Goal: Transaction & Acquisition: Purchase product/service

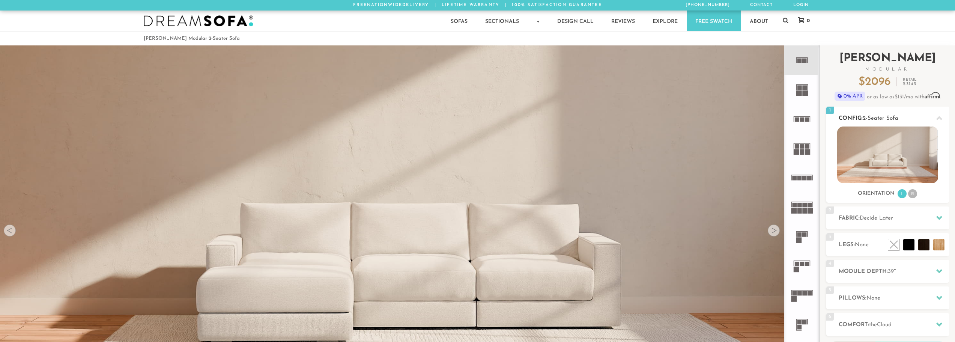
click at [913, 194] on li "R" at bounding box center [912, 193] width 9 height 9
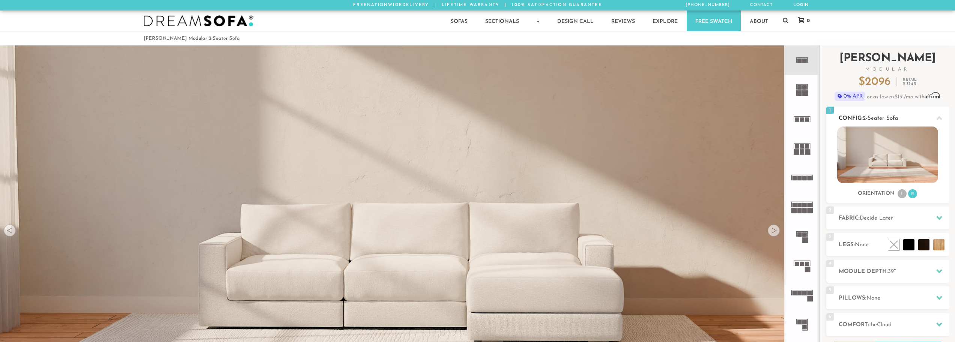
click at [902, 195] on li "L" at bounding box center [902, 193] width 9 height 9
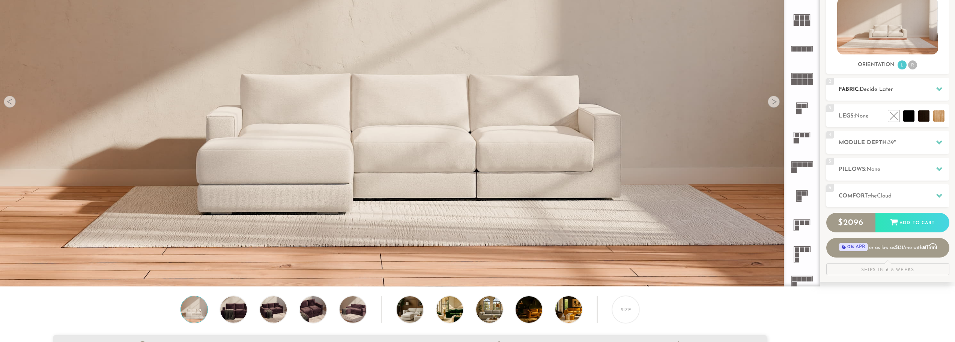
scroll to position [150, 0]
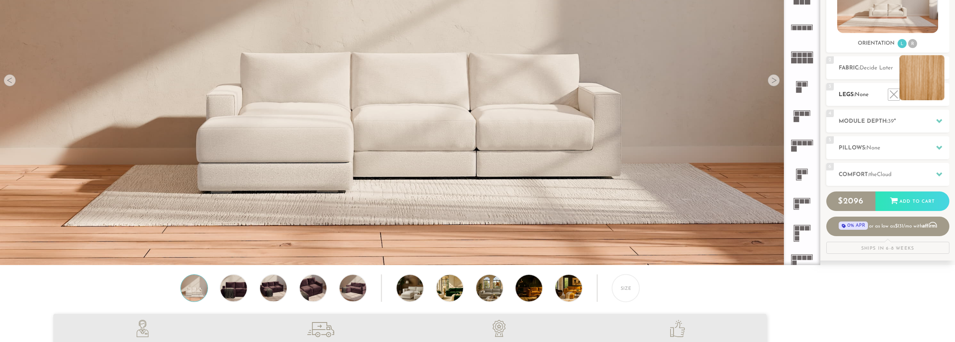
click at [932, 93] on li at bounding box center [921, 77] width 45 height 45
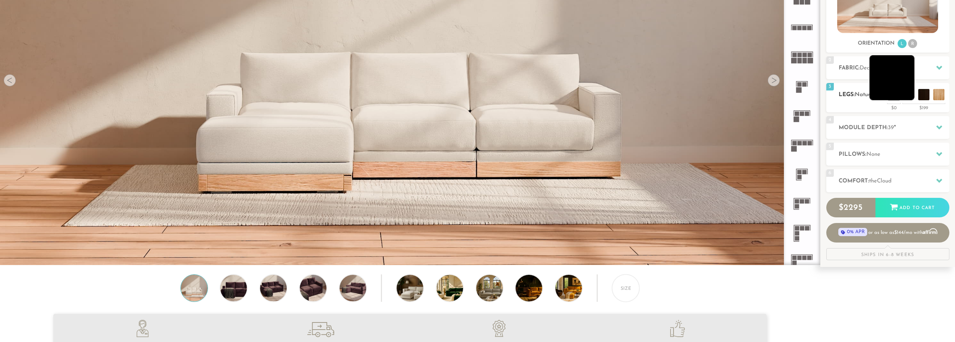
click at [908, 95] on li at bounding box center [891, 77] width 45 height 45
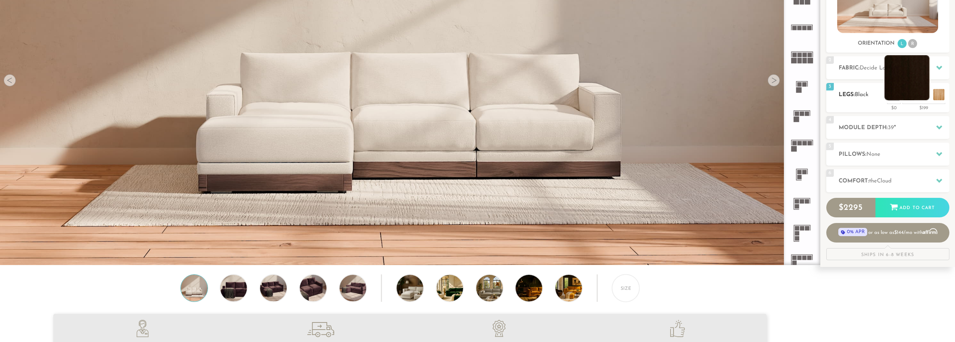
click at [925, 97] on li at bounding box center [906, 77] width 45 height 45
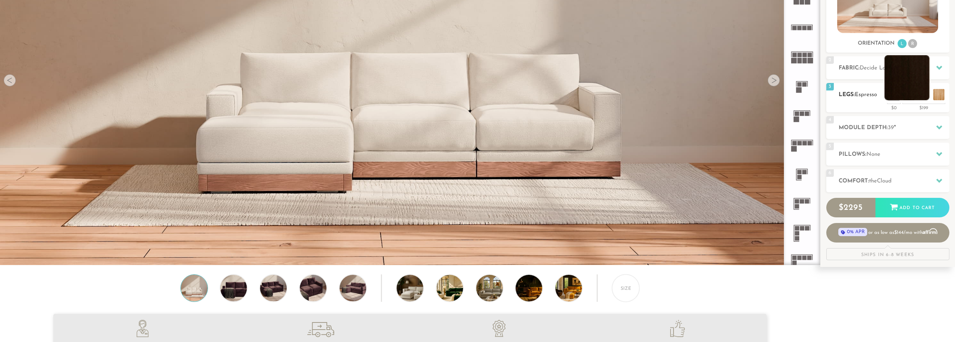
click at [922, 94] on li at bounding box center [906, 77] width 45 height 45
click at [905, 96] on li at bounding box center [891, 77] width 45 height 45
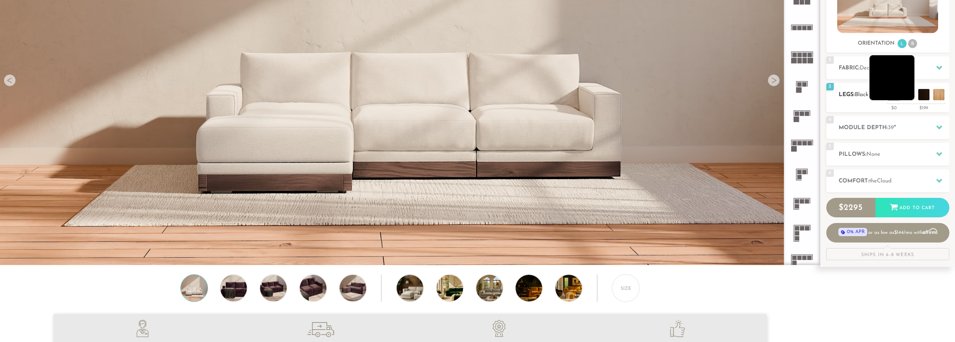
click at [911, 96] on li at bounding box center [891, 77] width 45 height 45
click at [923, 92] on li at bounding box center [906, 77] width 45 height 45
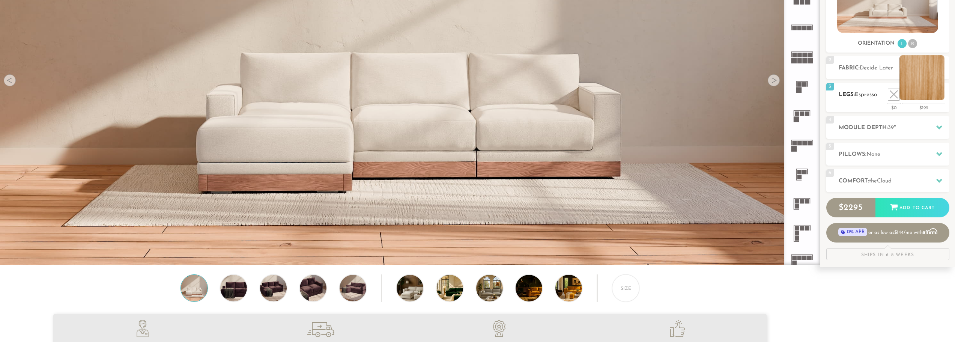
click at [937, 92] on li at bounding box center [921, 77] width 45 height 45
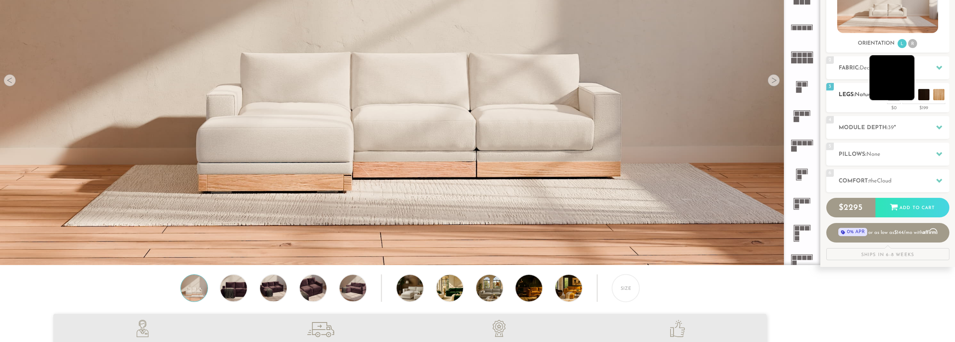
click at [905, 93] on li at bounding box center [891, 77] width 45 height 45
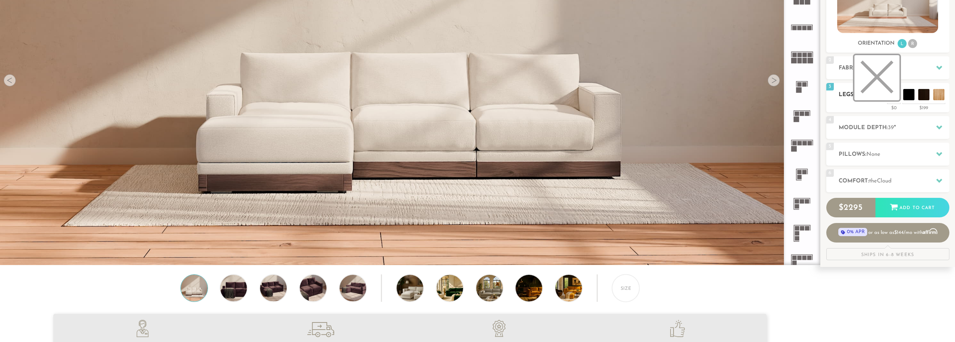
click at [890, 93] on li at bounding box center [876, 77] width 45 height 45
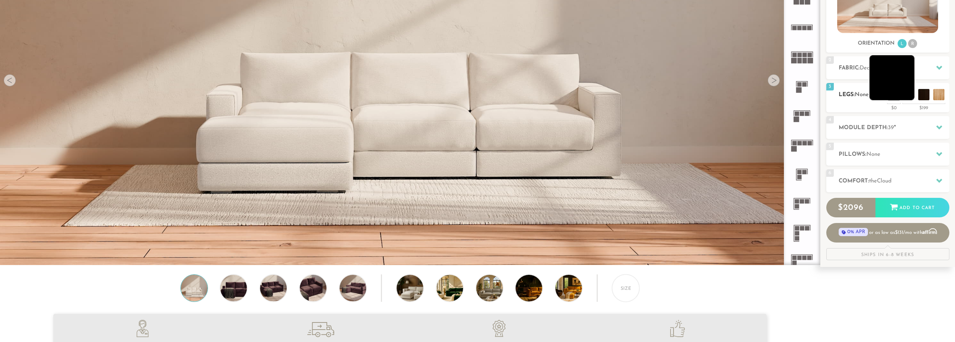
click at [907, 93] on li at bounding box center [891, 77] width 45 height 45
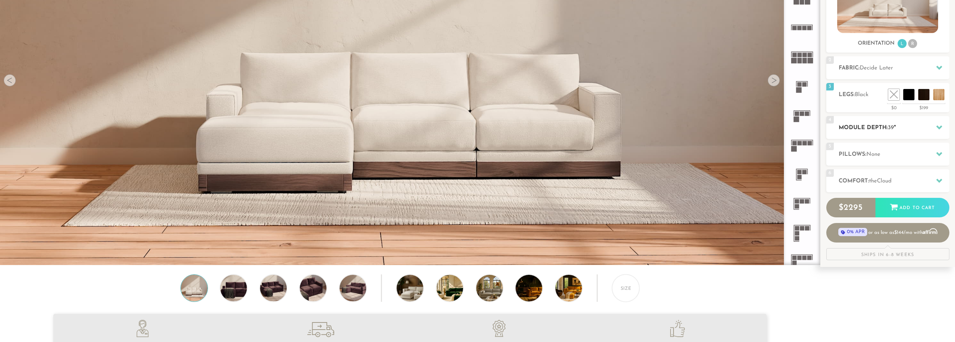
click at [907, 125] on h2 "Module Depth: 39 "" at bounding box center [894, 127] width 111 height 9
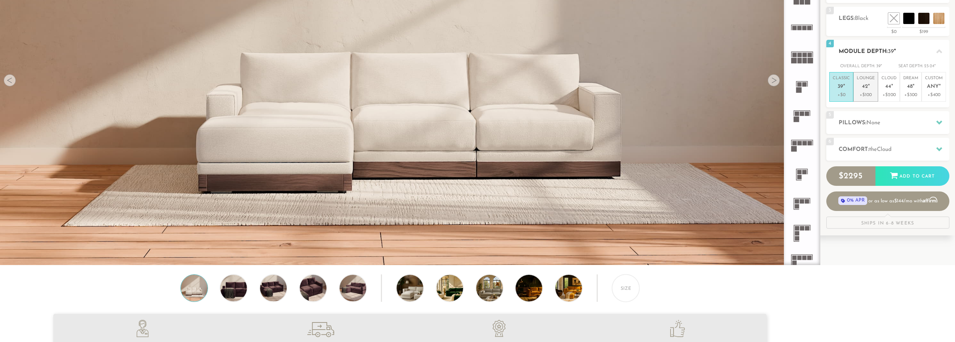
click at [871, 95] on p "+$100" at bounding box center [866, 95] width 18 height 7
click at [890, 93] on p "+$200" at bounding box center [888, 95] width 15 height 7
click at [869, 91] on p "Lounge 42 "" at bounding box center [866, 83] width 18 height 16
click at [877, 121] on span "None" at bounding box center [873, 123] width 14 height 6
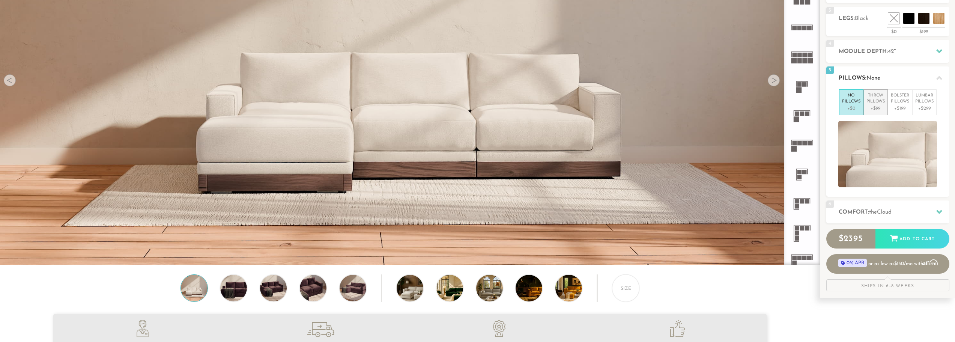
click at [877, 107] on p "+$99" at bounding box center [875, 108] width 18 height 7
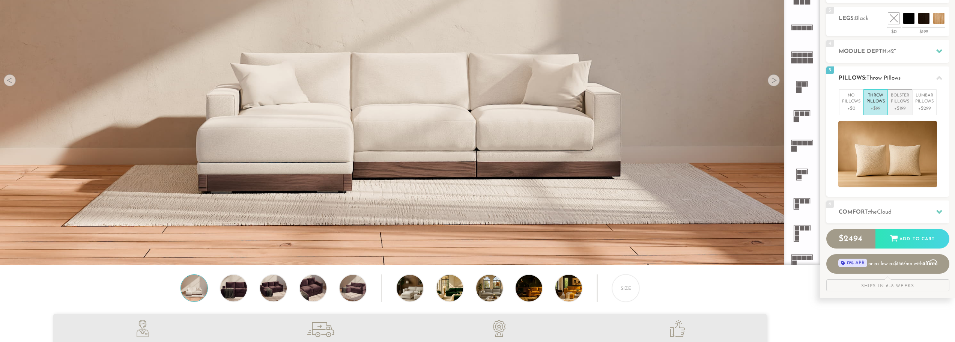
click at [897, 105] on p "+$199" at bounding box center [900, 108] width 18 height 7
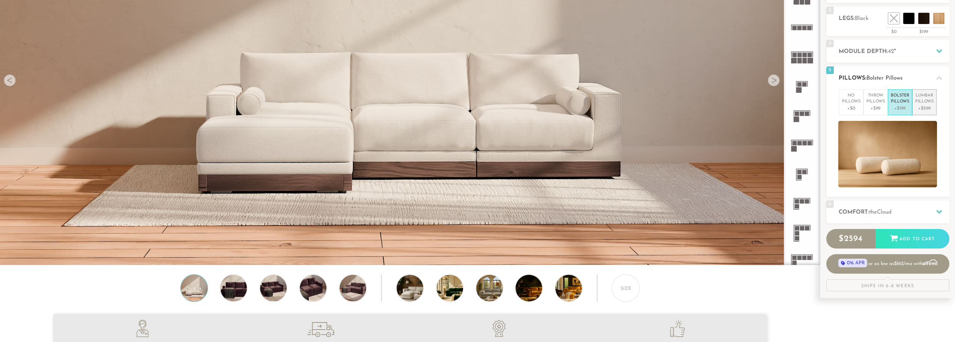
click at [919, 101] on p "Lumbar Pillows" at bounding box center [924, 99] width 18 height 12
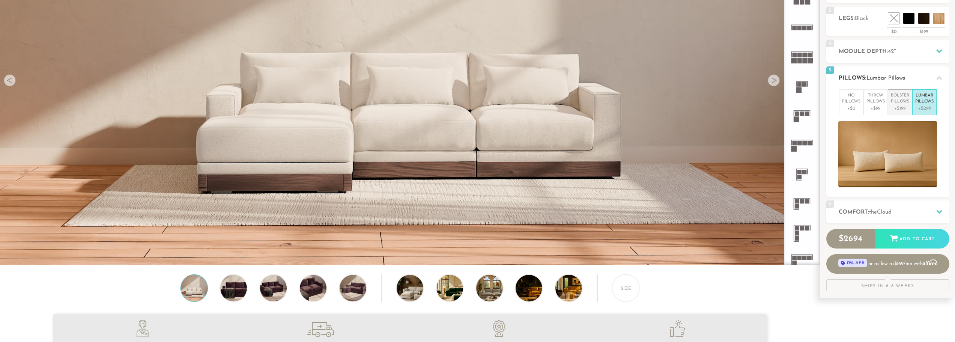
click at [898, 102] on p "Bolster Pillows" at bounding box center [900, 99] width 18 height 12
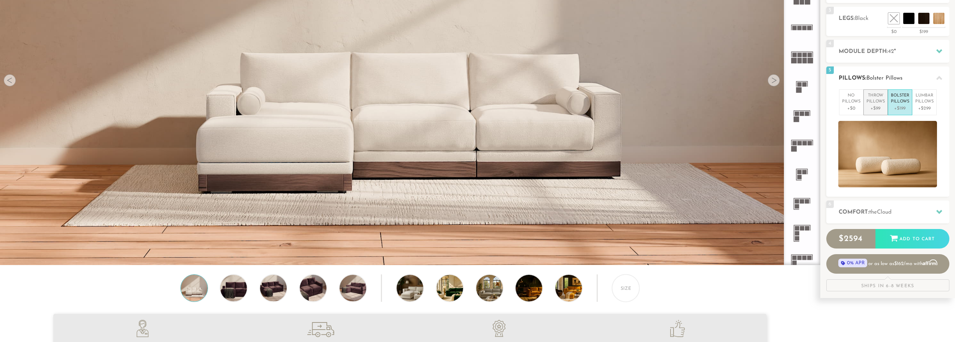
click at [875, 101] on p "Throw Pillows" at bounding box center [875, 99] width 18 height 12
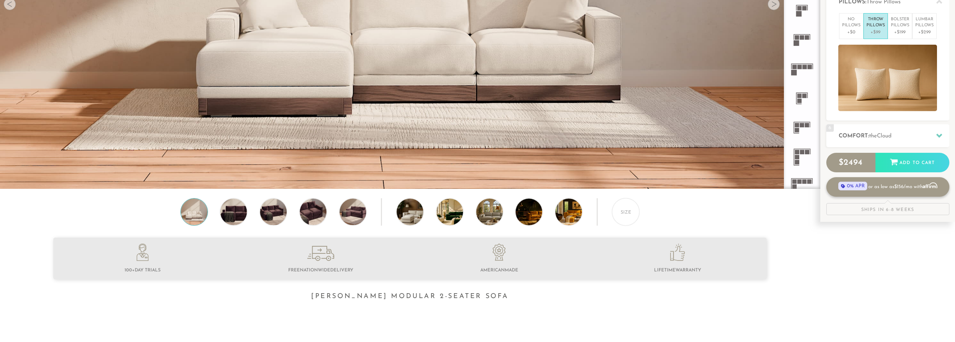
scroll to position [225, 0]
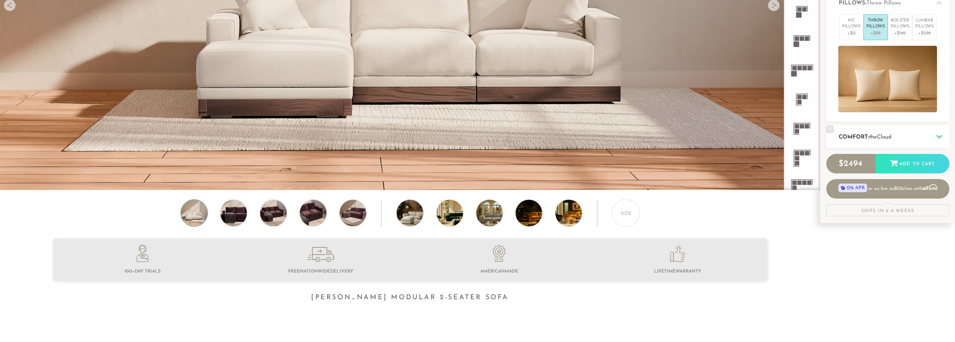
click at [874, 134] on span "the" at bounding box center [873, 137] width 8 height 6
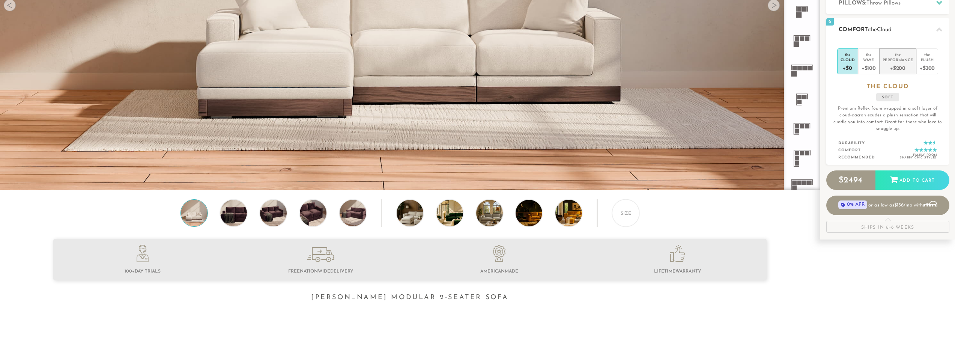
click at [896, 72] on div "+$200" at bounding box center [898, 67] width 30 height 11
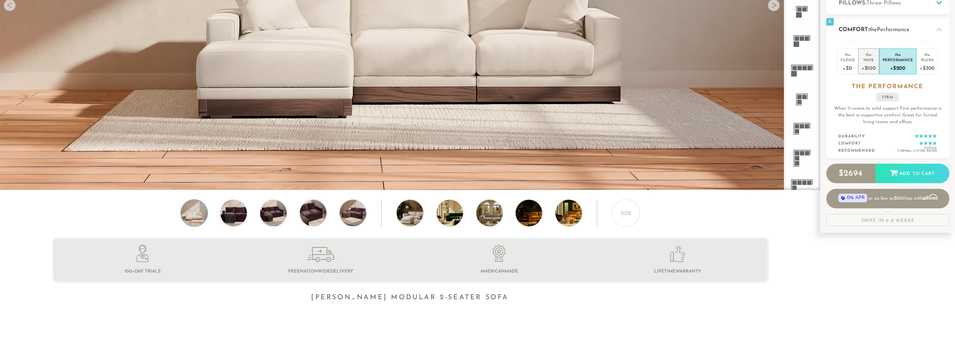
click at [868, 62] on div "Wave" at bounding box center [869, 59] width 14 height 5
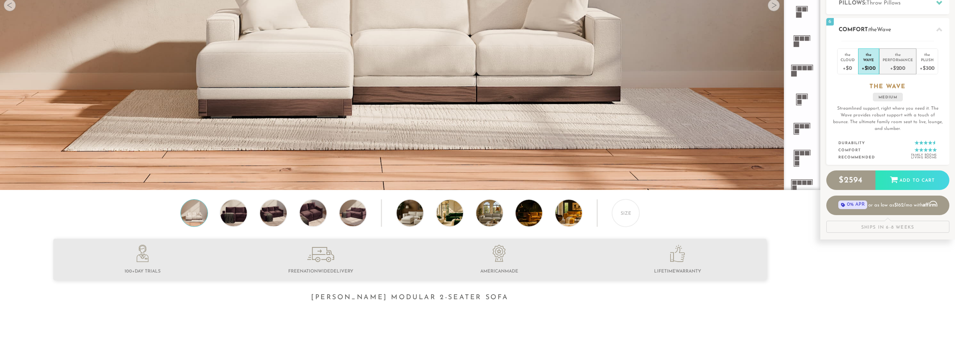
click at [891, 50] on div "the" at bounding box center [898, 54] width 30 height 8
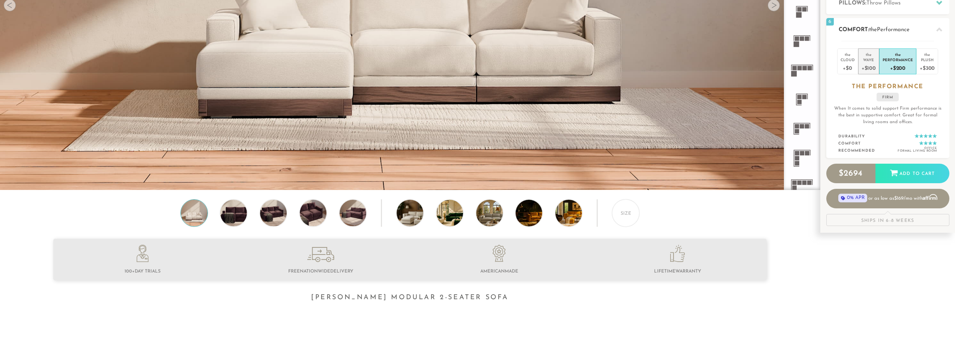
click at [869, 59] on div "Wave" at bounding box center [869, 59] width 14 height 5
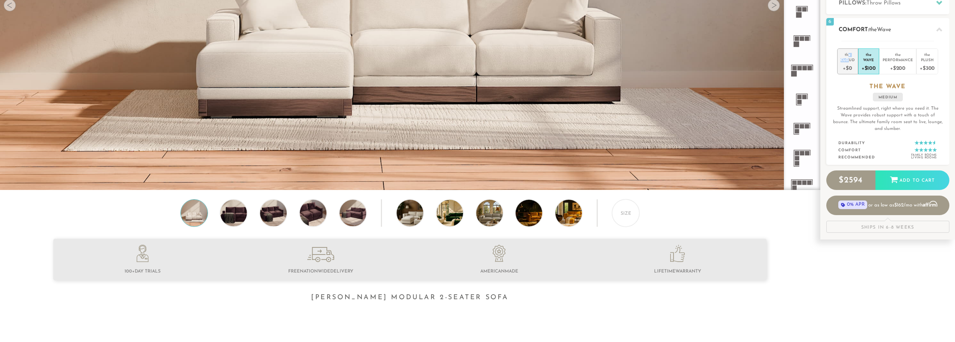
click at [848, 57] on li "the Cloud +$0" at bounding box center [847, 61] width 21 height 26
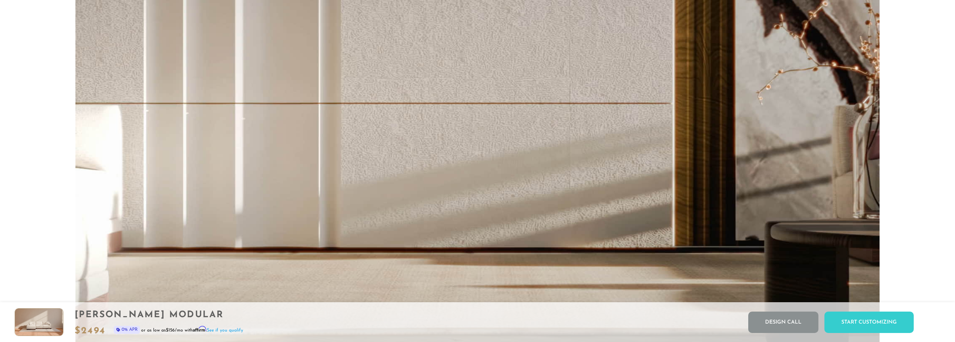
scroll to position [9584, 949]
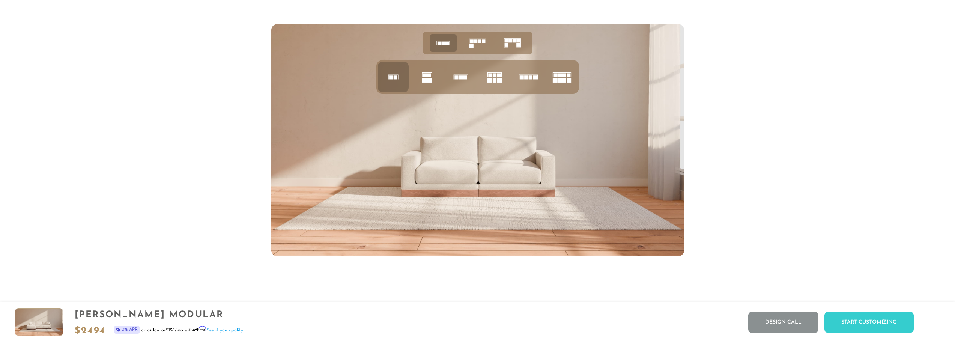
click at [420, 81] on icon at bounding box center [427, 77] width 26 height 26
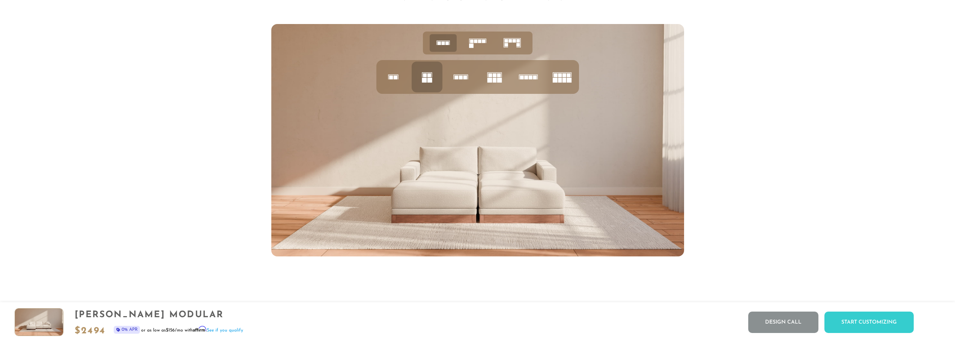
click at [513, 43] on rect at bounding box center [513, 40] width 3 height 3
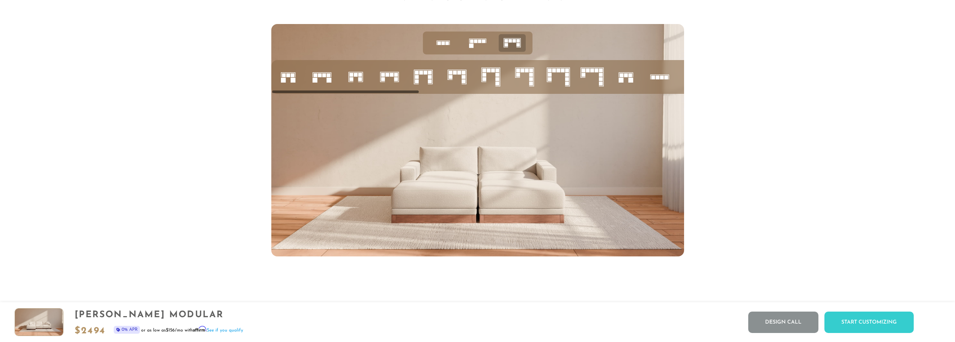
click at [286, 83] on icon at bounding box center [288, 77] width 26 height 26
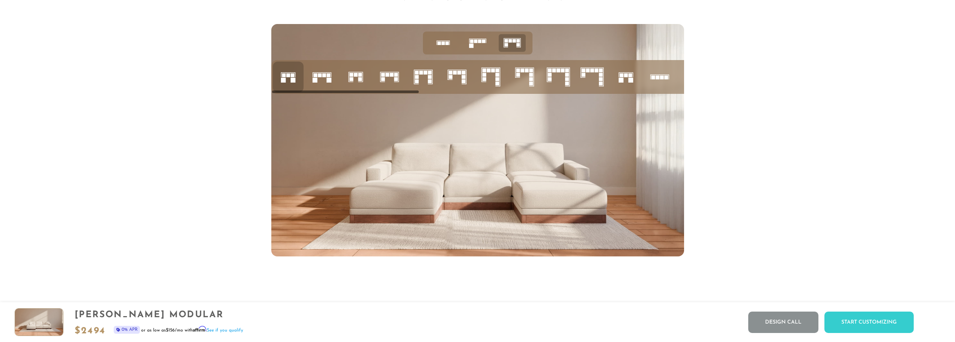
click at [351, 81] on rect at bounding box center [351, 79] width 4 height 4
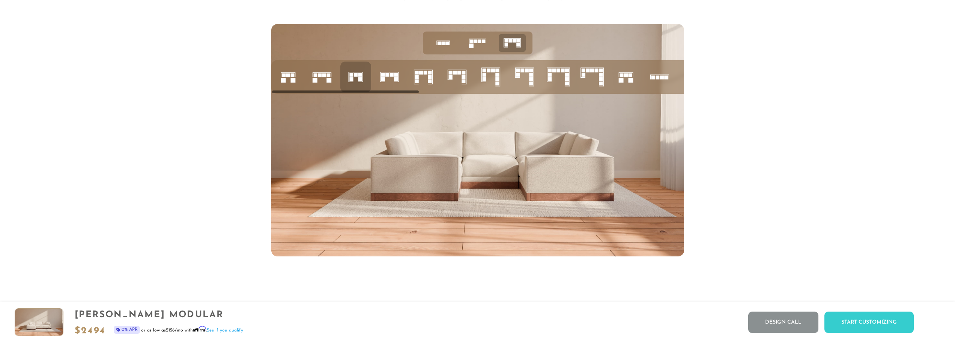
click at [383, 77] on rect at bounding box center [383, 75] width 4 height 4
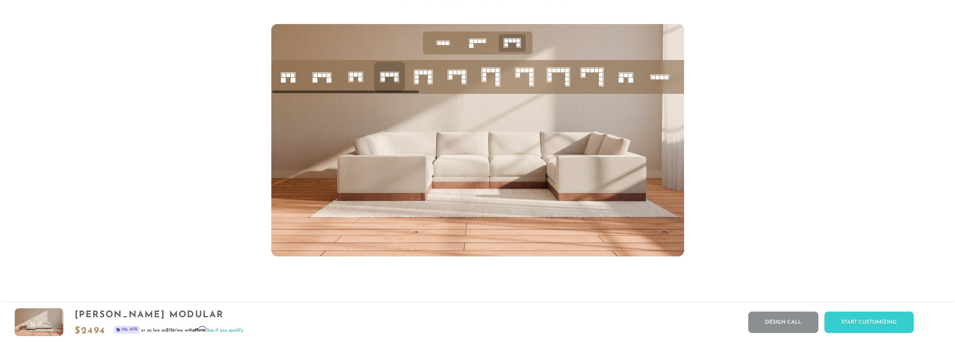
click at [289, 77] on rect at bounding box center [288, 76] width 4 height 4
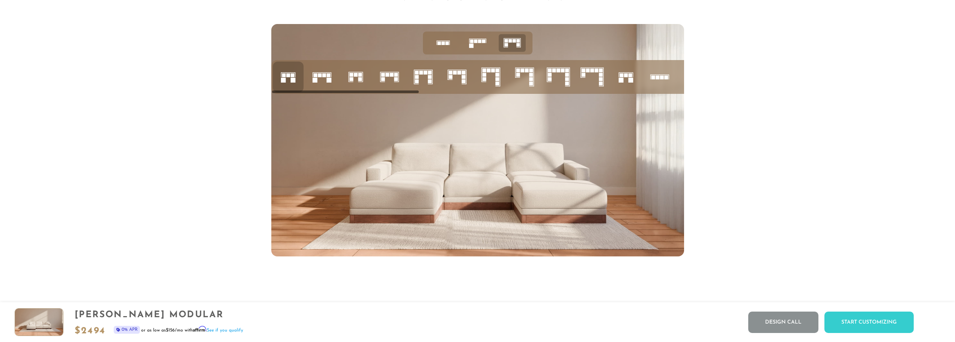
click at [315, 83] on rect at bounding box center [314, 80] width 5 height 5
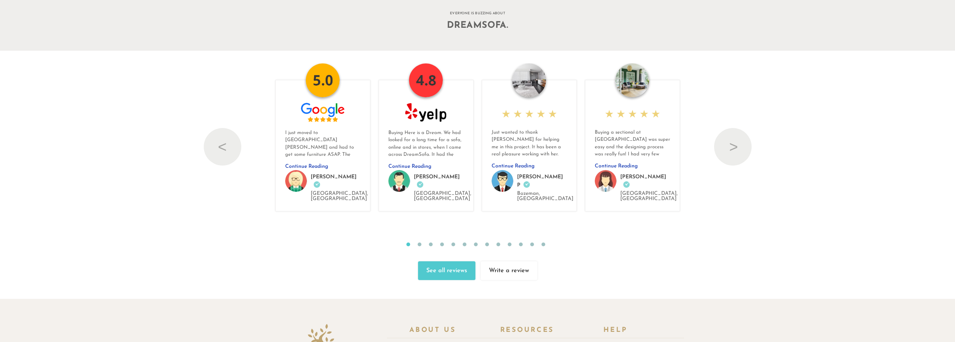
scroll to position [9240, 0]
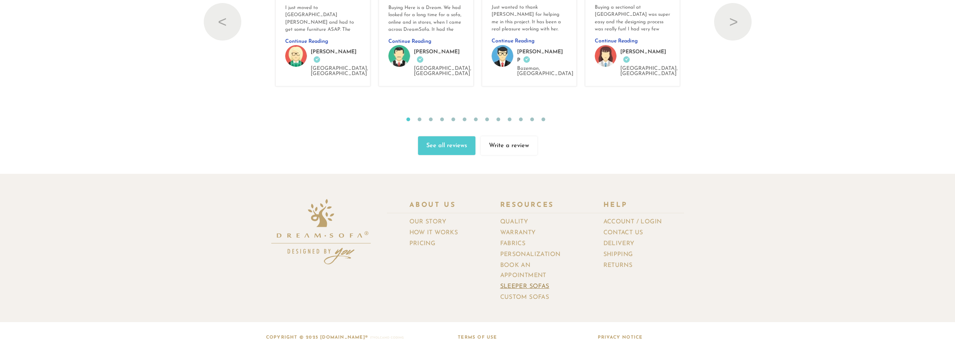
click at [529, 281] on link "Sleeper Sofas" at bounding box center [527, 286] width 55 height 11
